Goal: Register for event/course

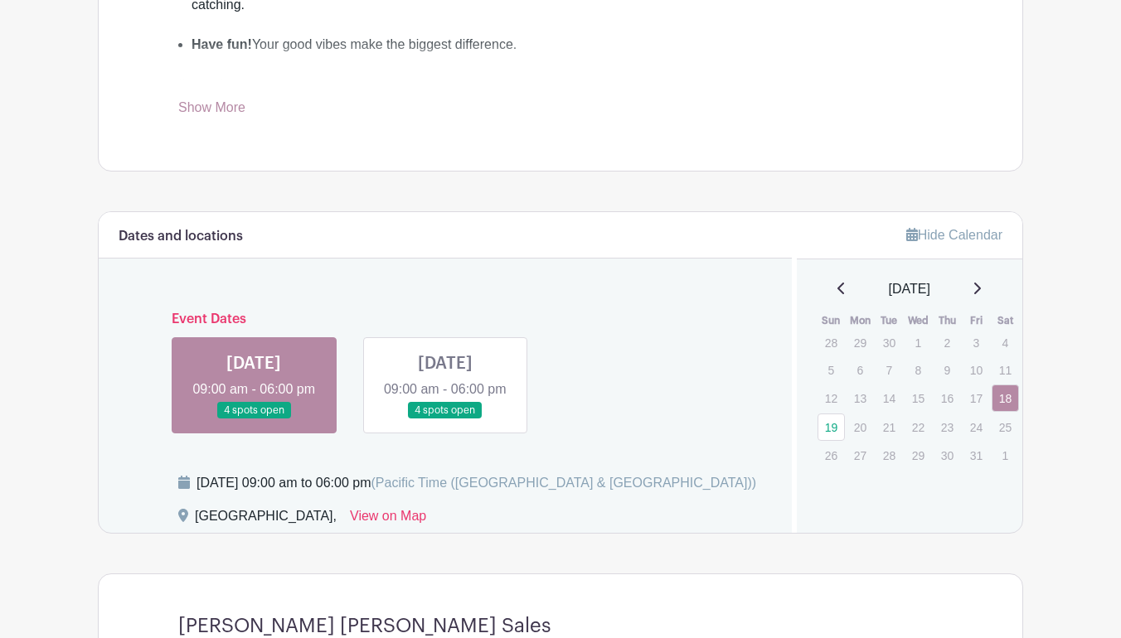
scroll to position [729, 0]
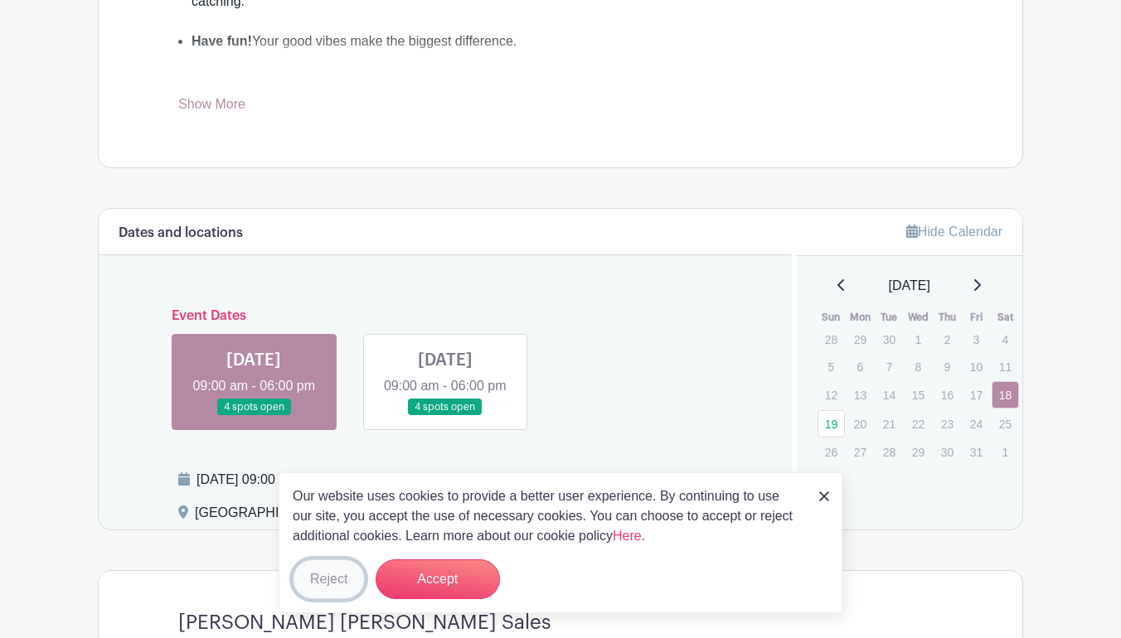
click at [332, 579] on button "Reject" at bounding box center [329, 579] width 72 height 40
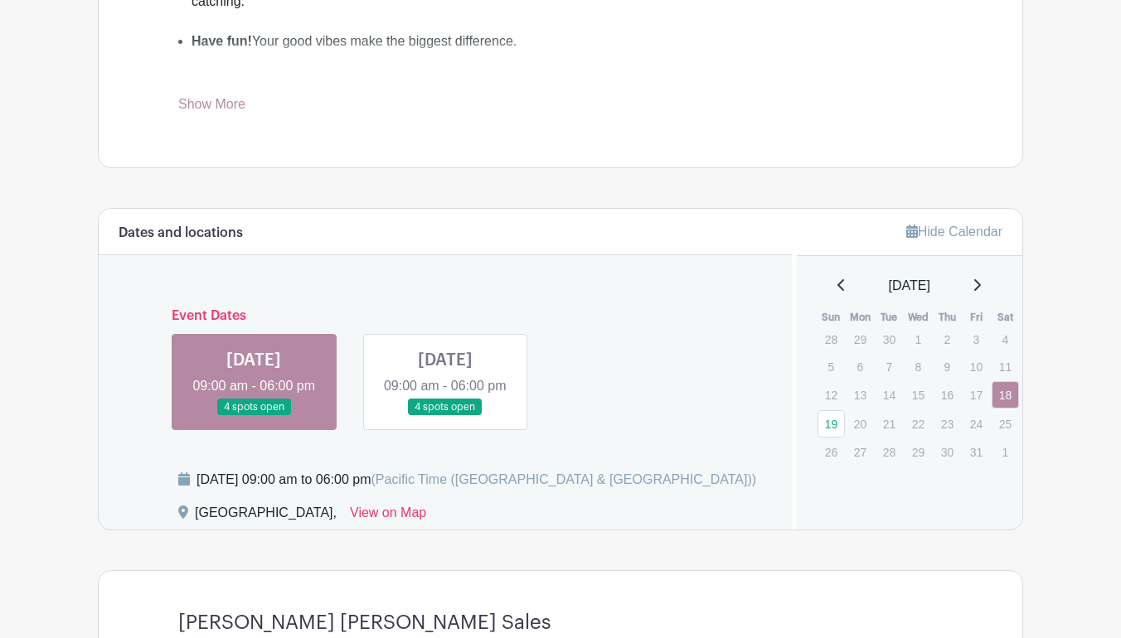
click at [445, 416] on link at bounding box center [445, 416] width 0 height 0
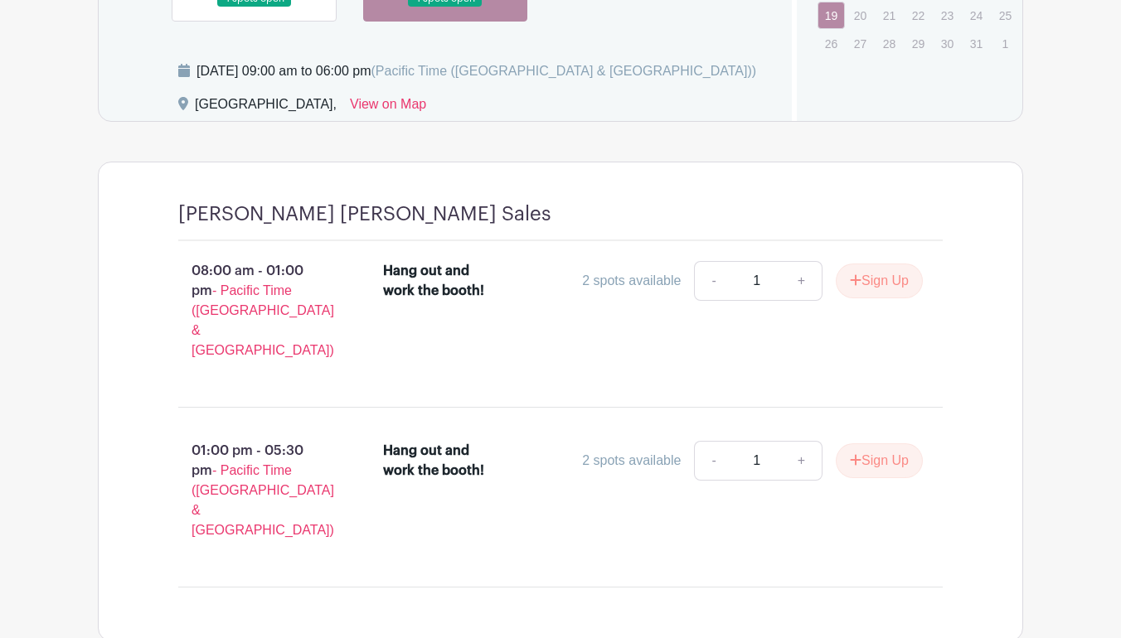
scroll to position [1192, 0]
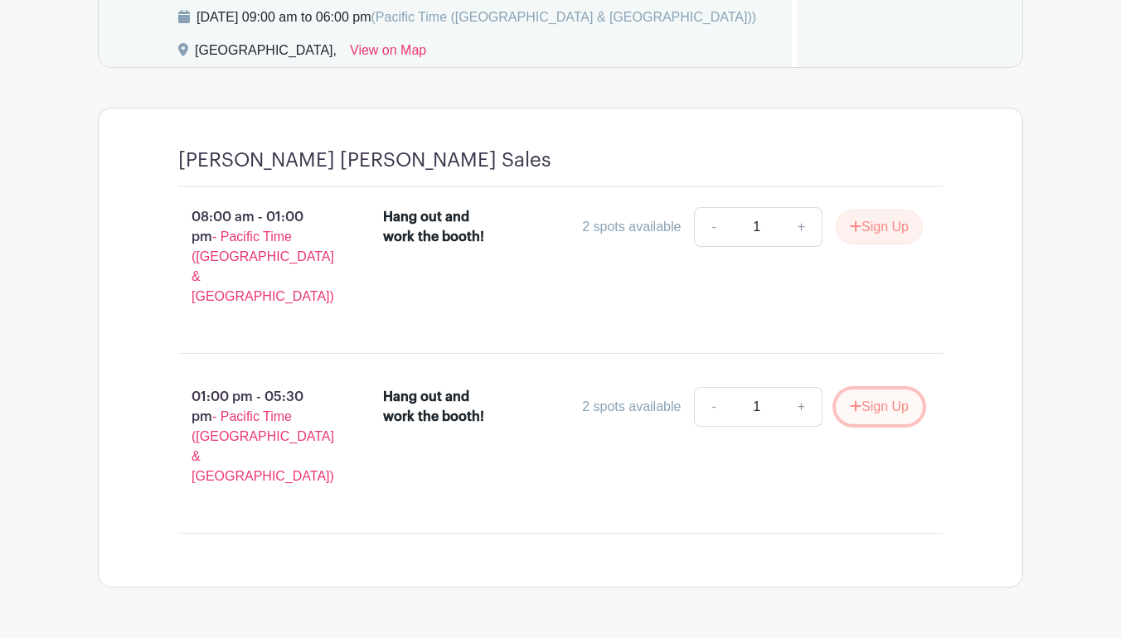
click at [886, 395] on button "Sign Up" at bounding box center [879, 407] width 87 height 35
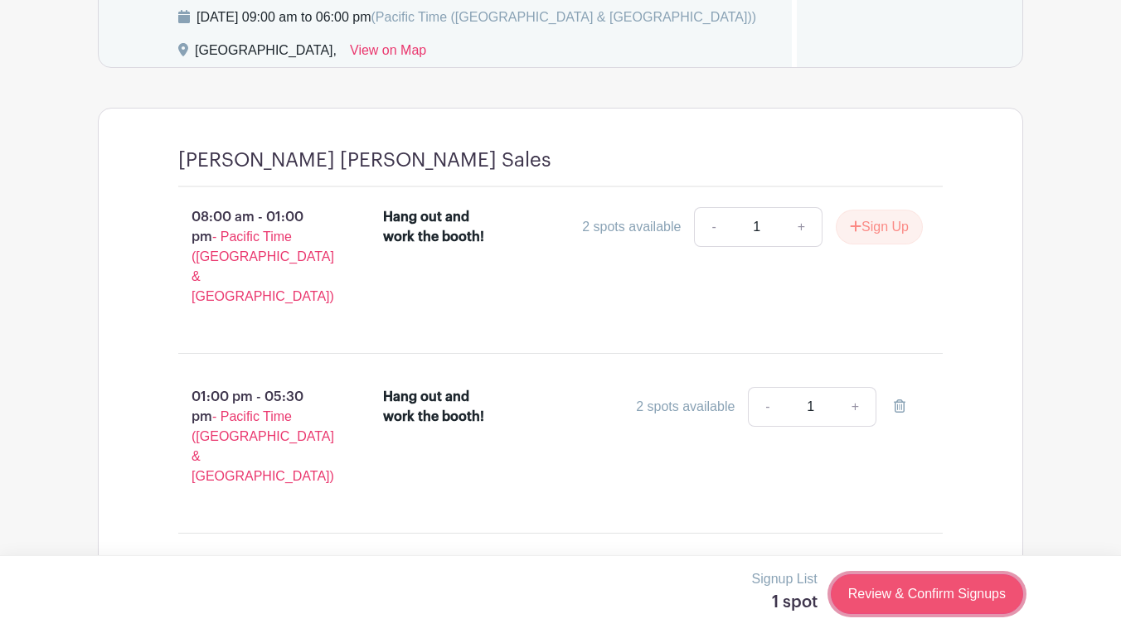
click at [905, 593] on link "Review & Confirm Signups" at bounding box center [927, 594] width 192 height 40
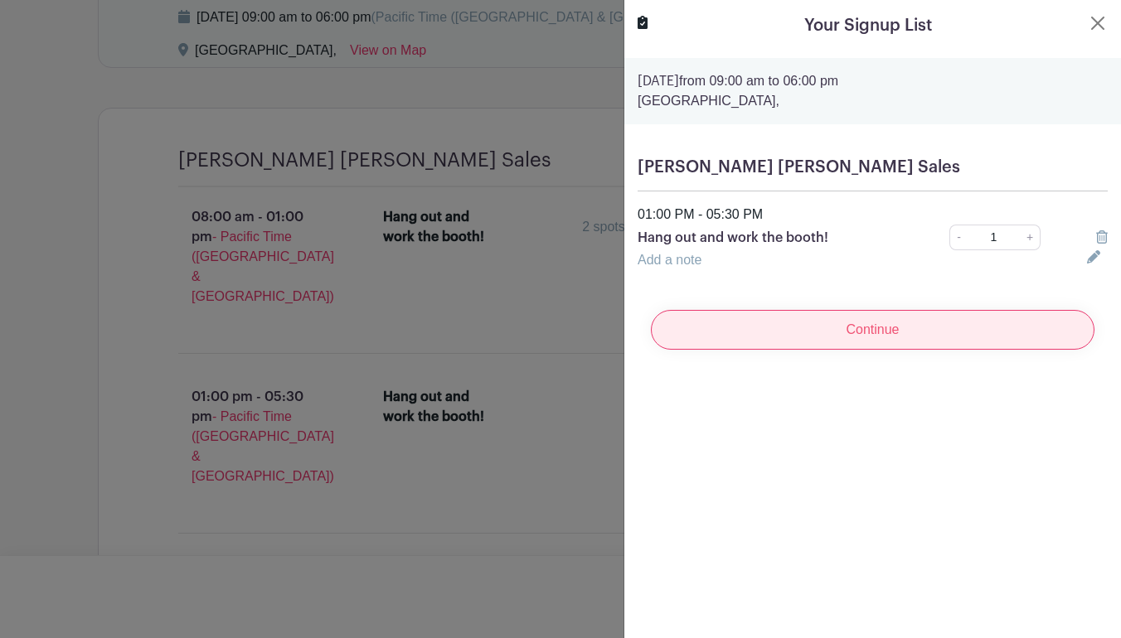
click at [798, 325] on input "Continue" at bounding box center [872, 330] width 443 height 40
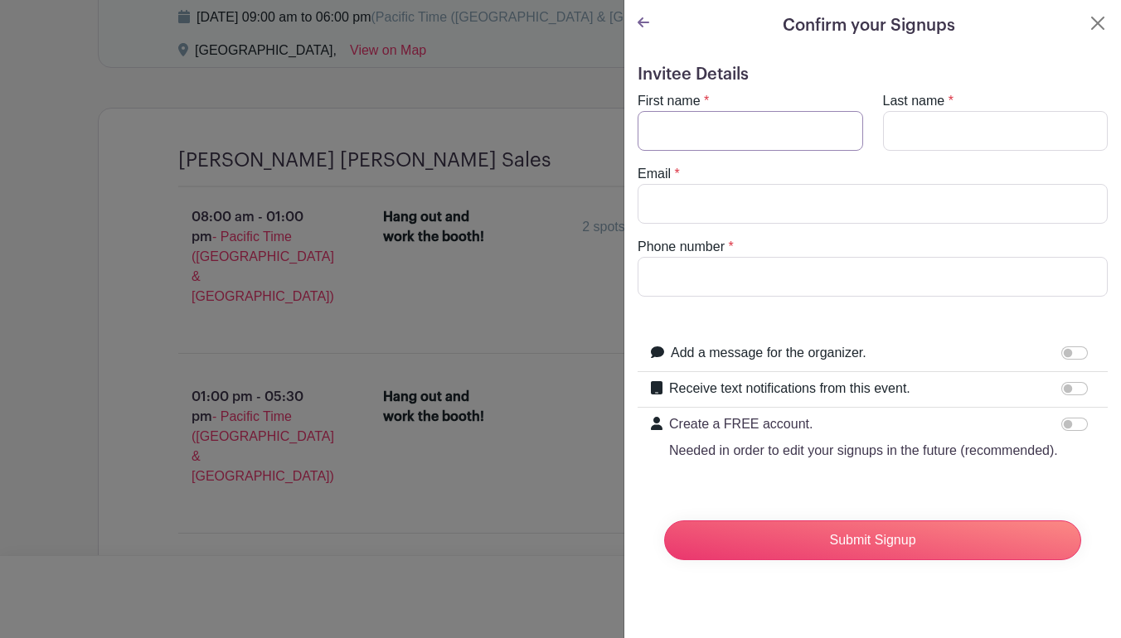
click at [744, 140] on input "First name" at bounding box center [749, 131] width 225 height 40
type input "[PERSON_NAME]"
type input "[EMAIL_ADDRESS][DOMAIN_NAME]"
type input "6507590751"
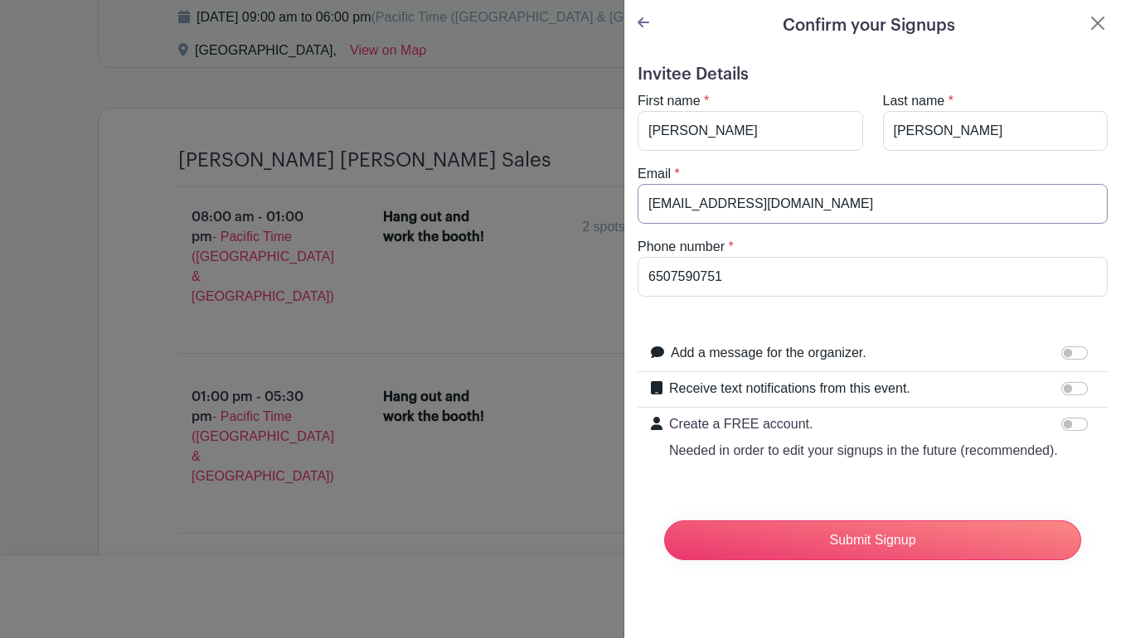
drag, startPoint x: 773, startPoint y: 206, endPoint x: 613, endPoint y: 174, distance: 163.2
click at [613, 627] on div "Signup List 1 spot Review & Confirm Signups Confirm your Signups Invitee Detail…" at bounding box center [560, 627] width 925 height 0
type input "[EMAIL_ADDRESS][DOMAIN_NAME]"
click at [867, 540] on input "Submit Signup" at bounding box center [872, 541] width 417 height 40
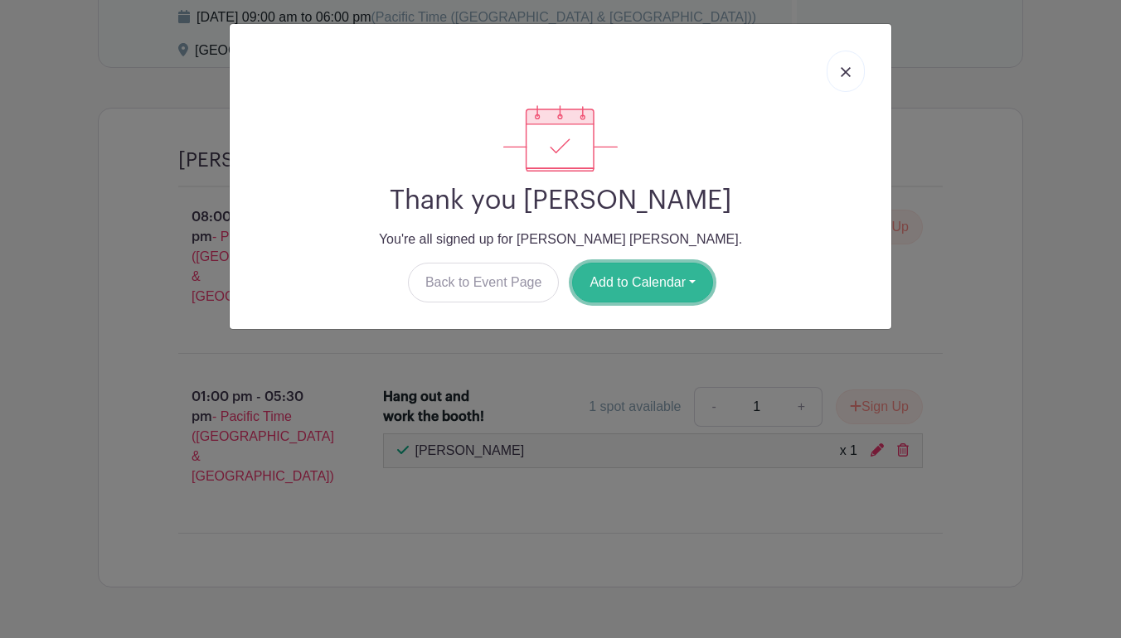
click at [662, 281] on button "Add to Calendar" at bounding box center [642, 283] width 141 height 40
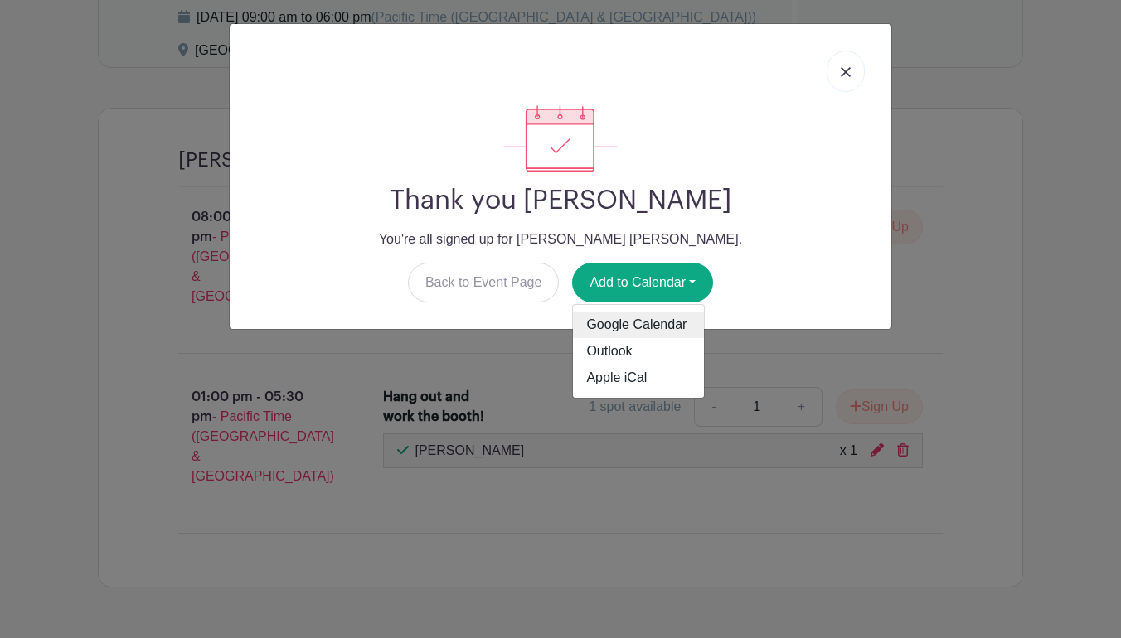
click at [649, 321] on link "Google Calendar" at bounding box center [638, 325] width 131 height 27
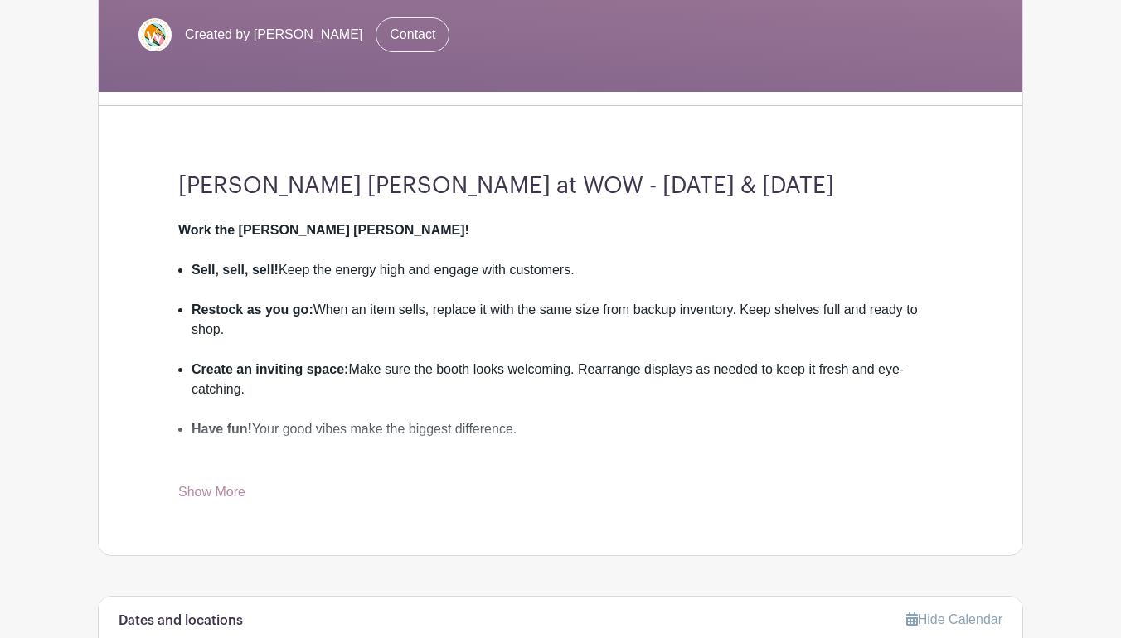
scroll to position [335, 0]
